Goal: Task Accomplishment & Management: Manage account settings

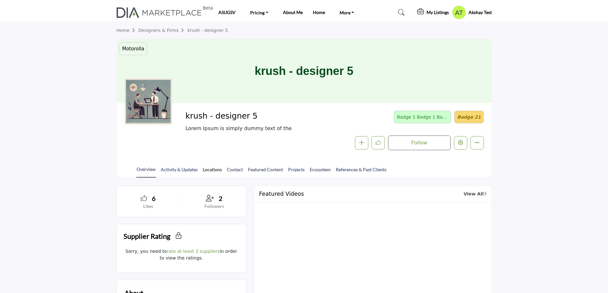
click at [205, 169] on link "Locations" at bounding box center [213, 171] width 20 height 11
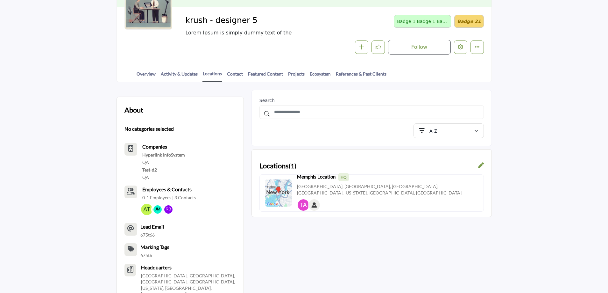
scroll to position [96, 0]
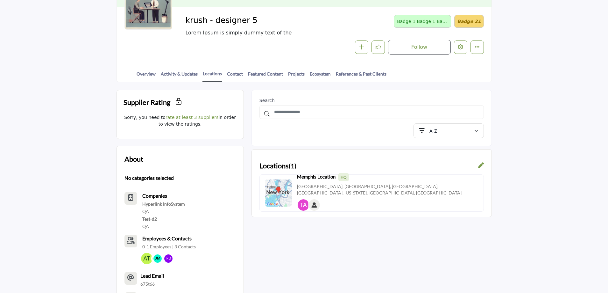
click at [480, 166] on icon at bounding box center [481, 165] width 6 height 6
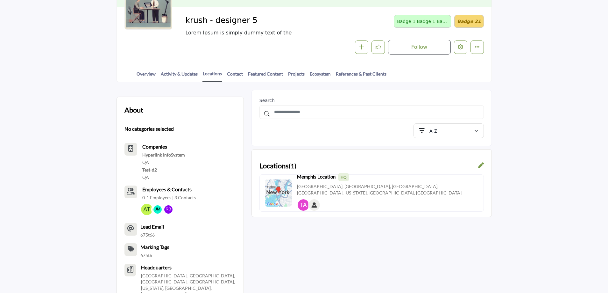
scroll to position [96, 0]
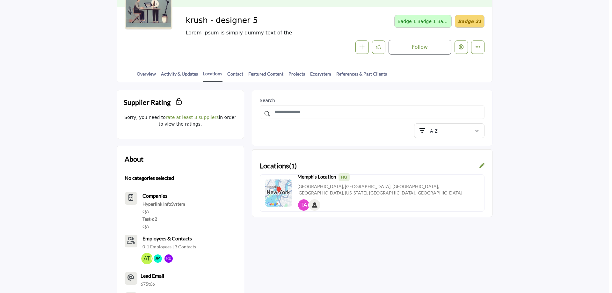
click at [96, 133] on div at bounding box center [306, 146] width 612 height 293
click at [234, 75] on link "Contact" at bounding box center [235, 75] width 17 height 11
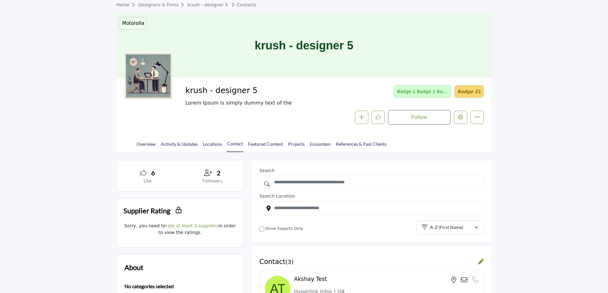
scroll to position [64, 0]
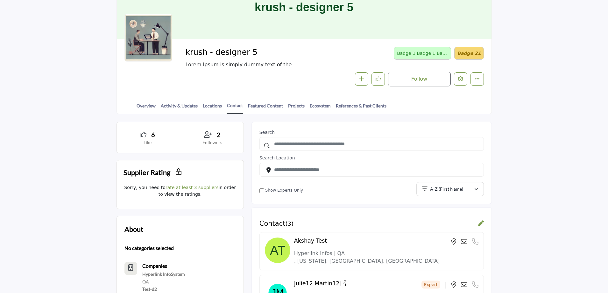
click at [480, 222] on icon at bounding box center [481, 223] width 6 height 6
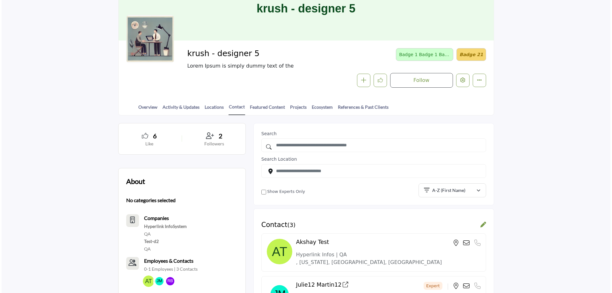
scroll to position [62, 0]
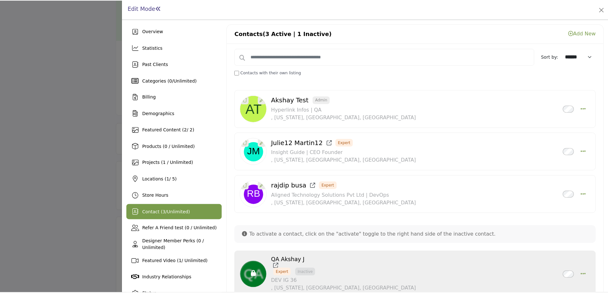
scroll to position [64, 0]
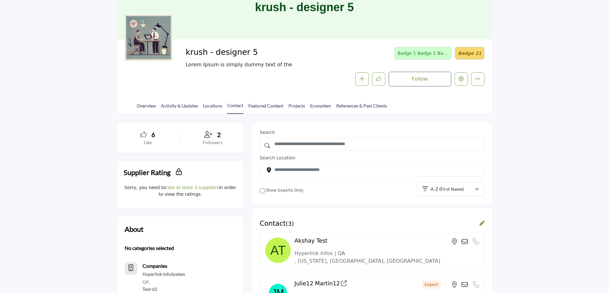
click at [75, 204] on div at bounding box center [306, 146] width 612 height 293
click at [268, 106] on link "Featured Content" at bounding box center [266, 107] width 36 height 11
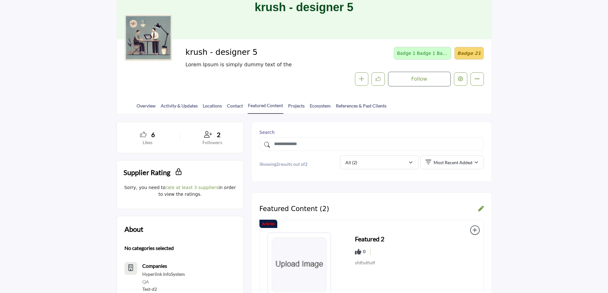
scroll to position [64, 0]
click at [481, 208] on icon at bounding box center [481, 208] width 6 height 6
click at [61, 145] on div at bounding box center [306, 146] width 612 height 293
click at [299, 105] on link "Projects" at bounding box center [296, 107] width 17 height 11
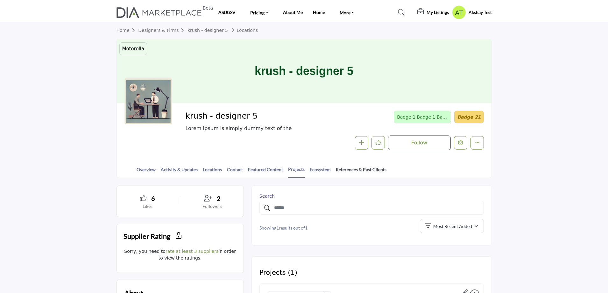
click at [368, 167] on link "References & Past Clients" at bounding box center [361, 171] width 51 height 11
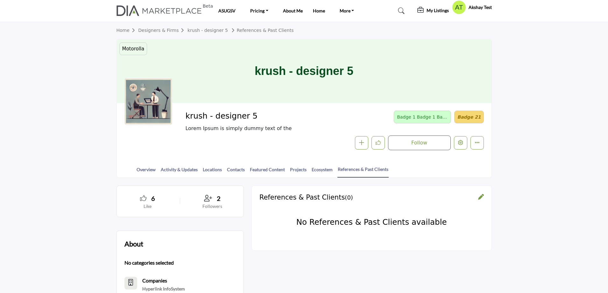
click at [481, 197] on icon at bounding box center [481, 197] width 6 height 6
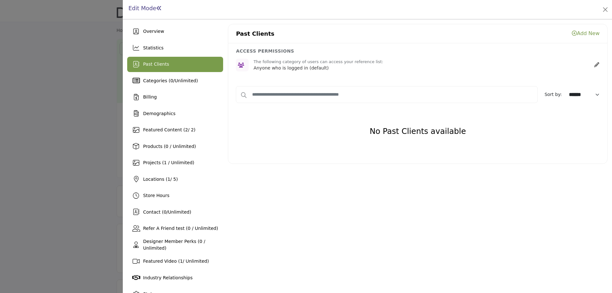
click at [103, 89] on div at bounding box center [306, 146] width 612 height 293
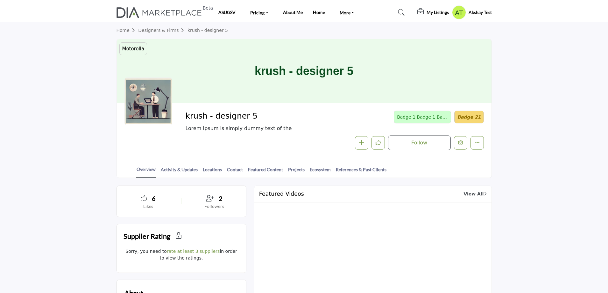
click at [436, 12] on h5 "My Listings" at bounding box center [438, 13] width 22 height 6
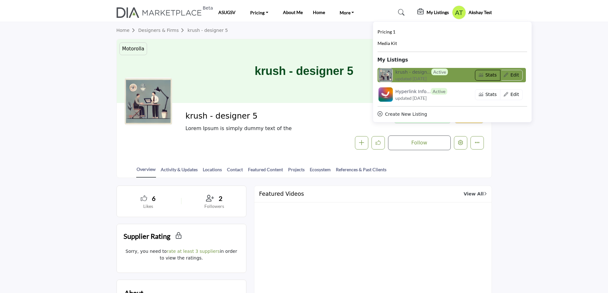
click at [489, 74] on button "Stats" at bounding box center [487, 75] width 25 height 11
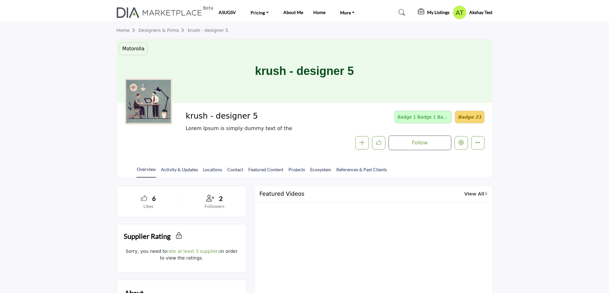
click at [99, 81] on div at bounding box center [306, 146] width 612 height 293
